Goal: Task Accomplishment & Management: Complete application form

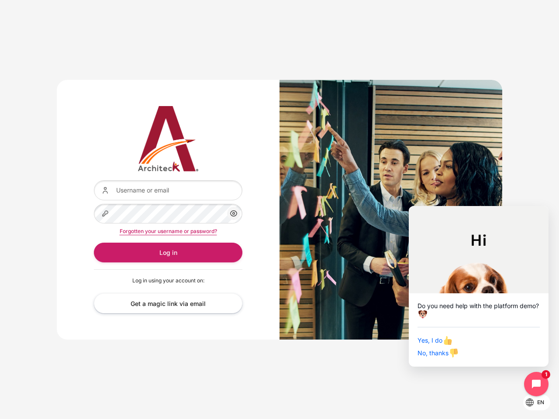
click at [280, 210] on div "Content" at bounding box center [391, 210] width 223 height 260
click at [234, 214] on icon "Content" at bounding box center [234, 213] width 10 height 10
click at [168, 253] on button "Log in" at bounding box center [168, 253] width 149 height 20
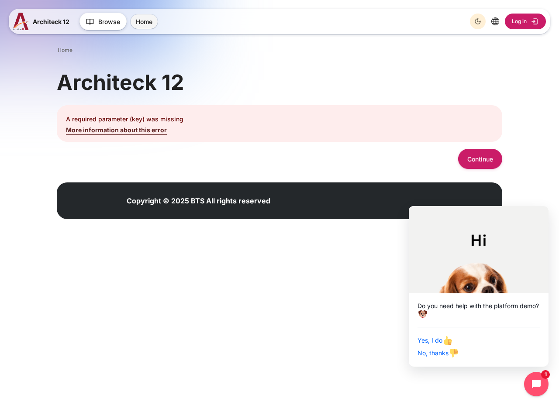
click at [280, 121] on p "A required parameter (key) was missing" at bounding box center [279, 118] width 427 height 9
click at [478, 21] on icon "Dark Mode" at bounding box center [477, 21] width 7 height 7
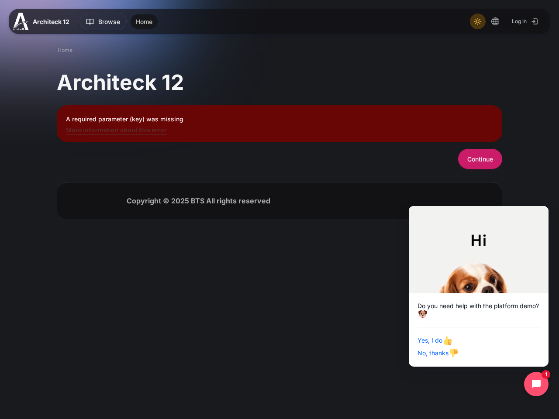
click at [480, 159] on button "Continue" at bounding box center [480, 159] width 44 height 20
